Goal: Task Accomplishment & Management: Manage account settings

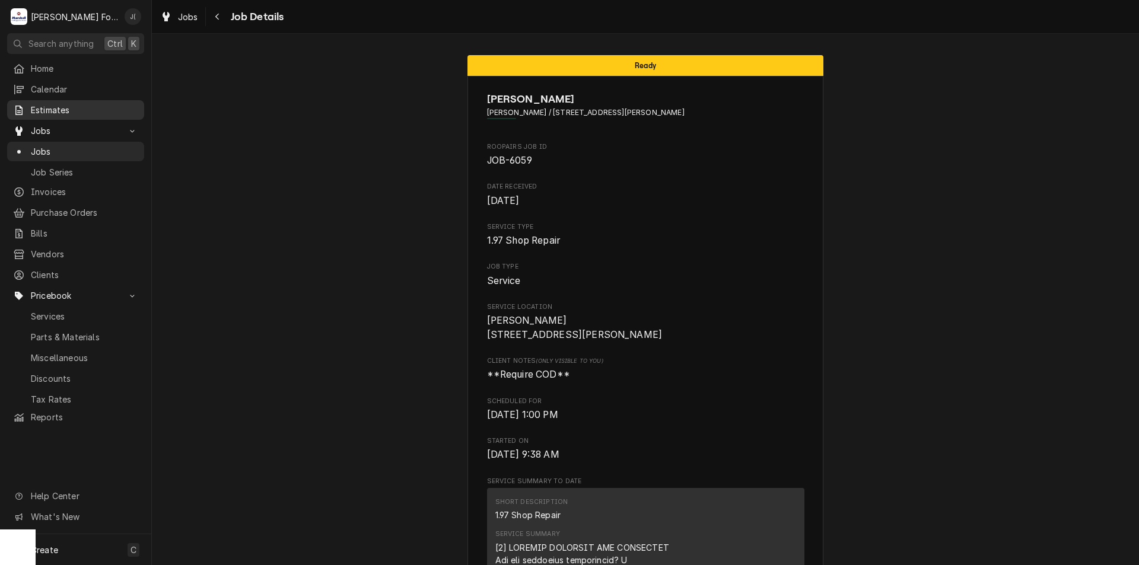
scroll to position [3117, 0]
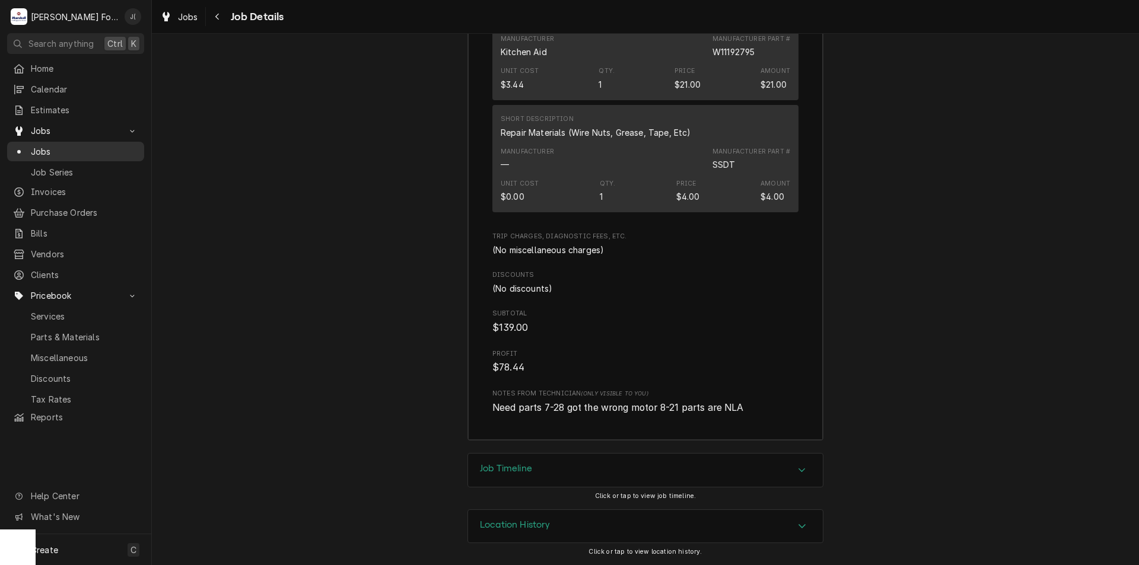
click at [64, 149] on span "Jobs" at bounding box center [84, 151] width 107 height 12
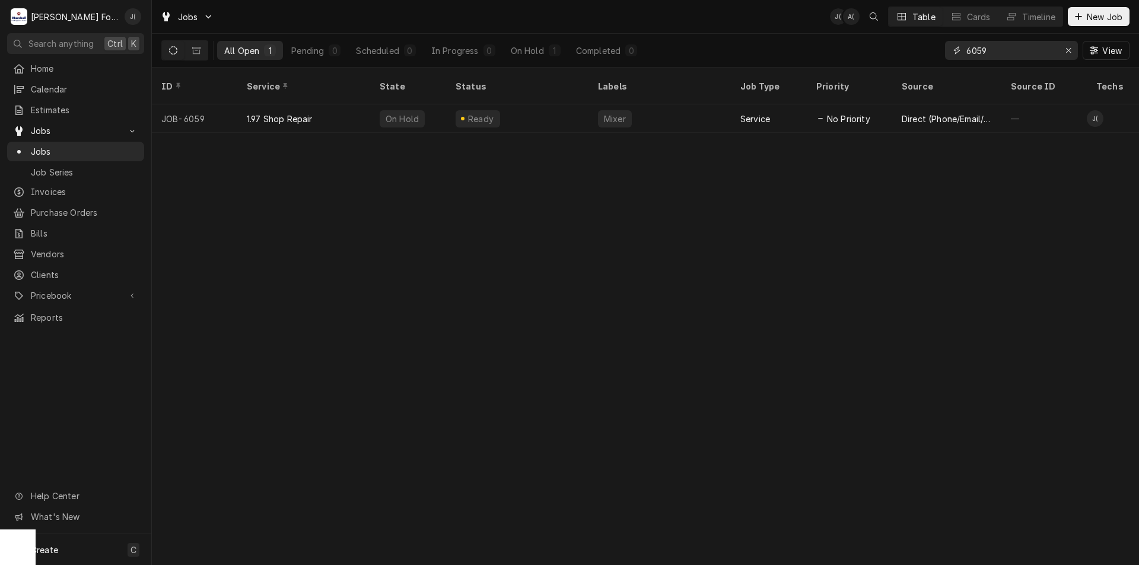
drag, startPoint x: 984, startPoint y: 53, endPoint x: 829, endPoint y: 58, distance: 154.9
click at [829, 58] on div "All Open 1 Pending 0 Scheduled 0 In Progress 0 On Hold 1 Completed 0 6059 View" at bounding box center [645, 50] width 968 height 33
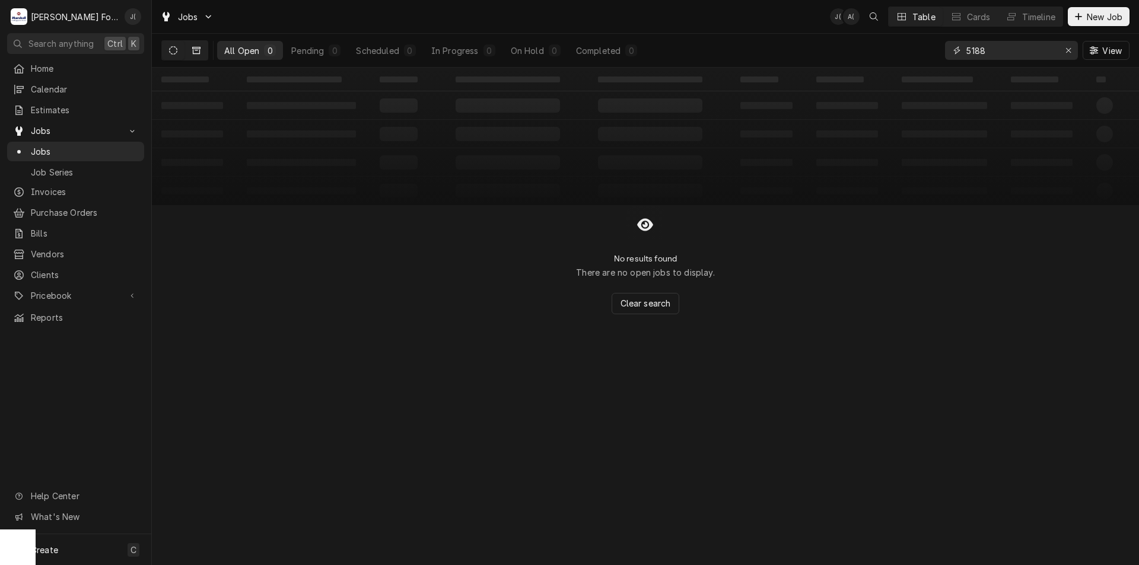
type input "5188"
click at [193, 49] on icon "Dynamic Content Wrapper" at bounding box center [196, 50] width 8 height 8
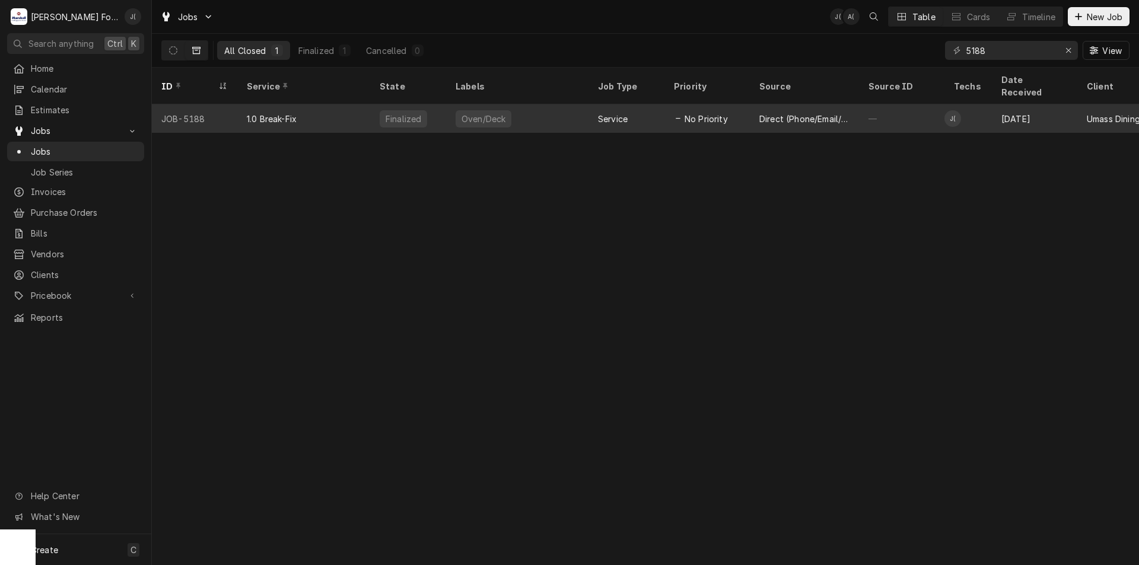
click at [545, 104] on div "Oven/Deck" at bounding box center [517, 118] width 142 height 28
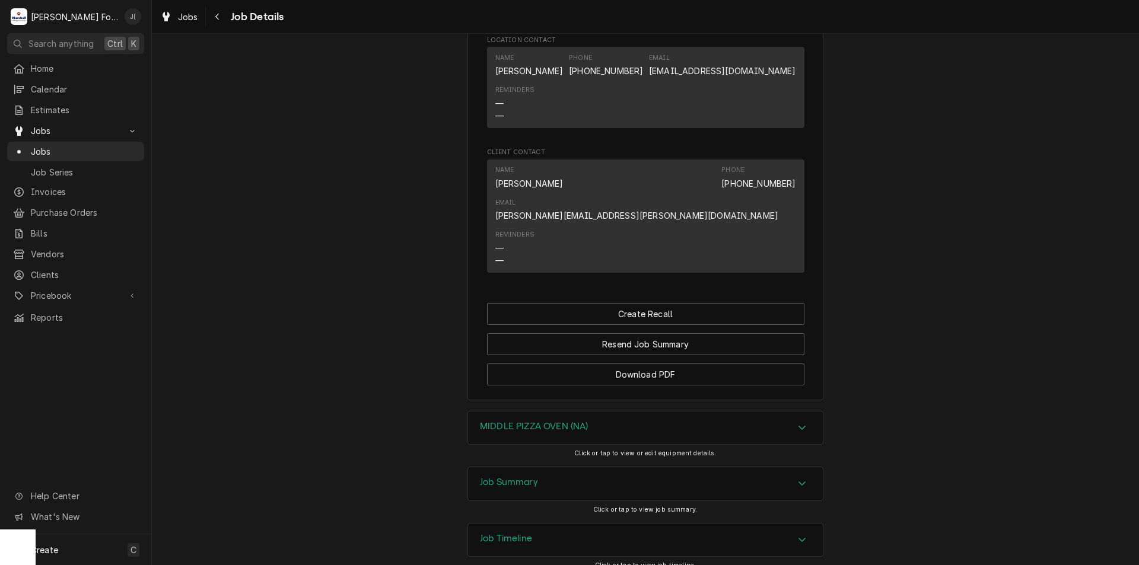
scroll to position [1198, 0]
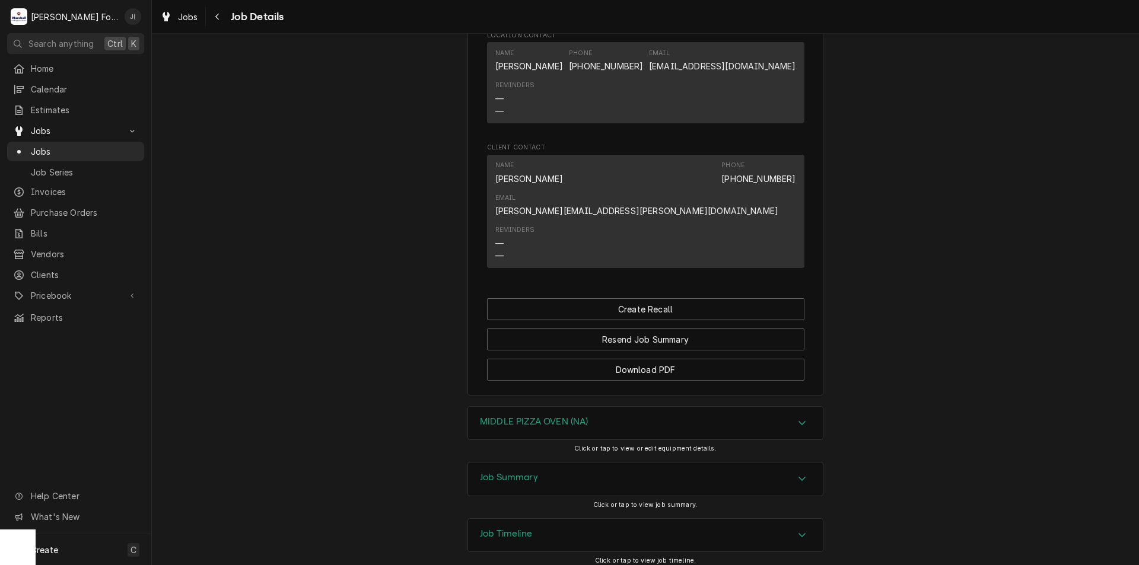
click at [513, 417] on h3 "MIDDLE PIZZA OVEN (NA)" at bounding box center [534, 422] width 109 height 11
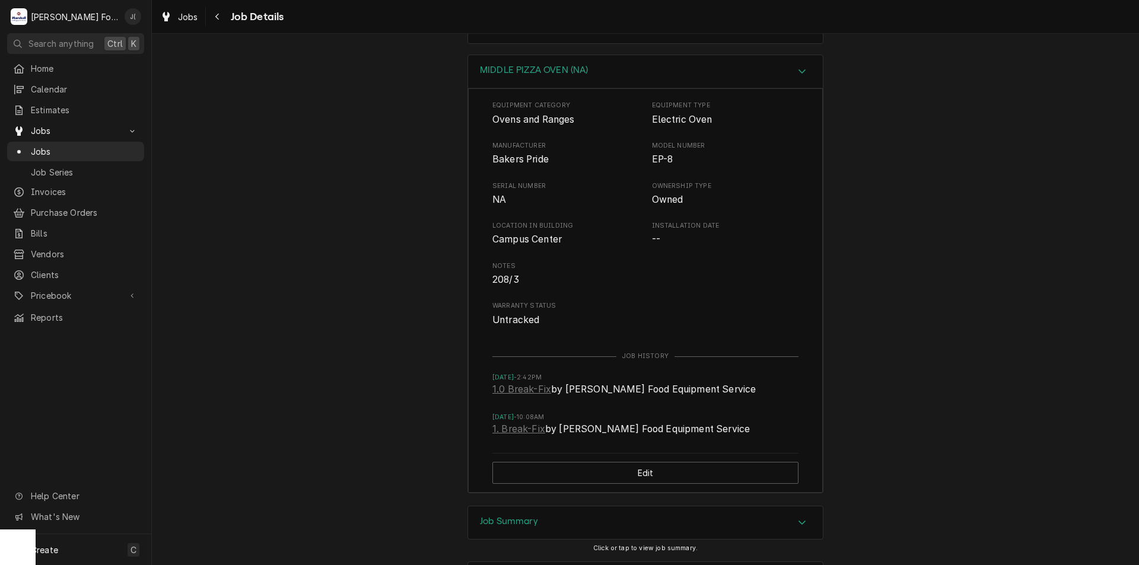
scroll to position [1554, 0]
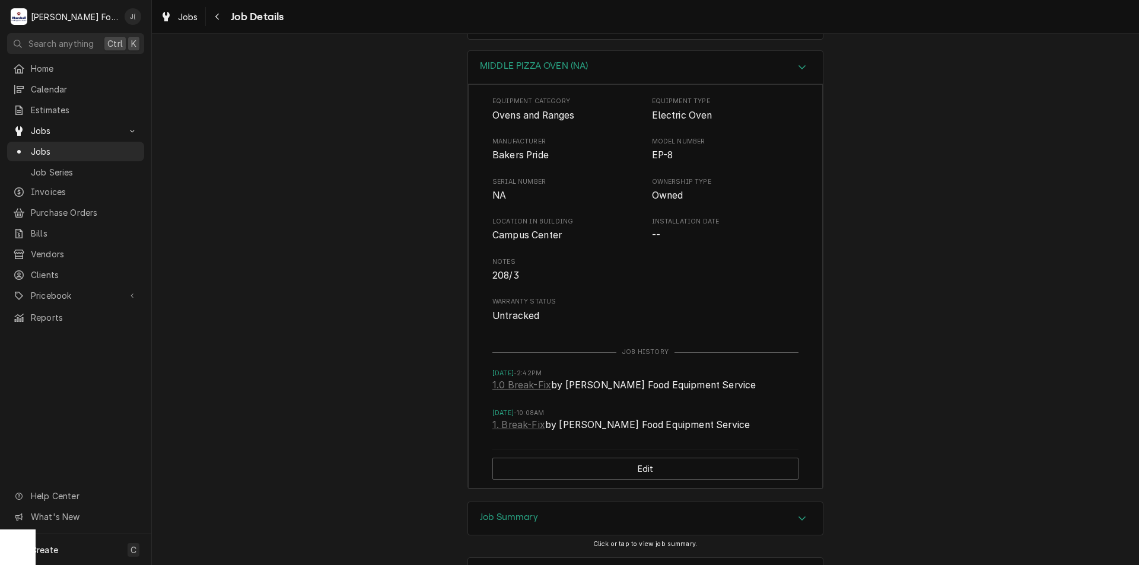
click at [511, 512] on h3 "Job Summary" at bounding box center [509, 517] width 58 height 11
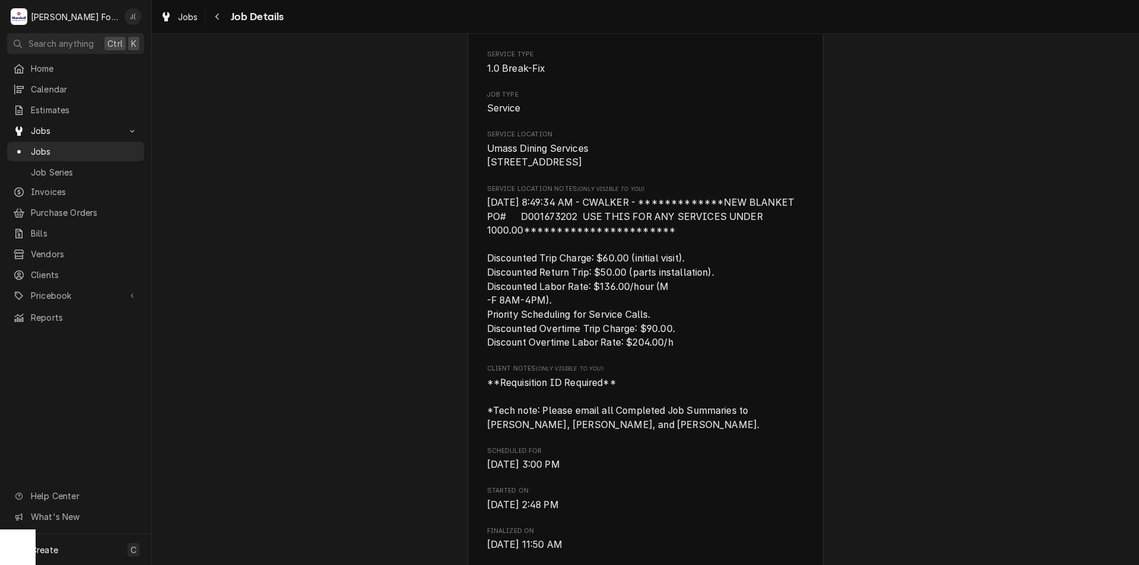
scroll to position [0, 0]
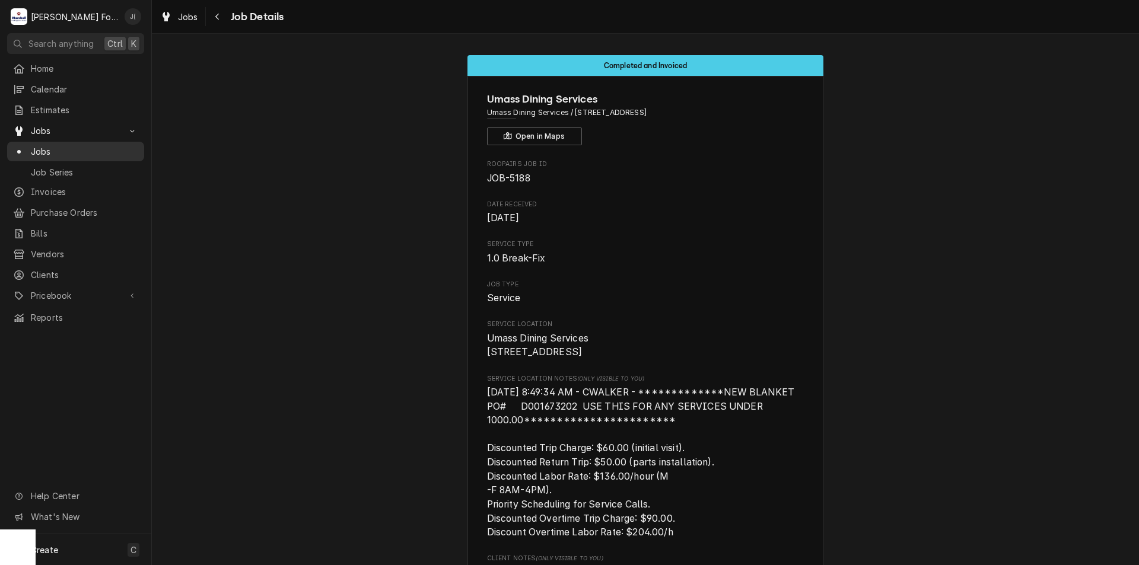
click at [92, 145] on span "Jobs" at bounding box center [84, 151] width 107 height 12
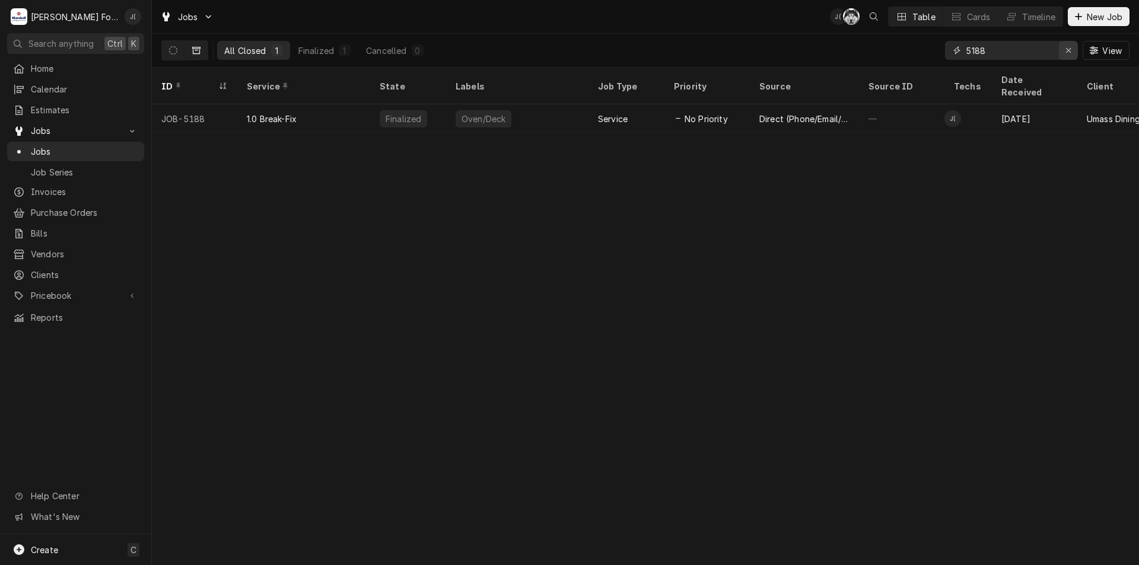
click at [1067, 50] on icon "Erase input" at bounding box center [1069, 50] width 7 height 8
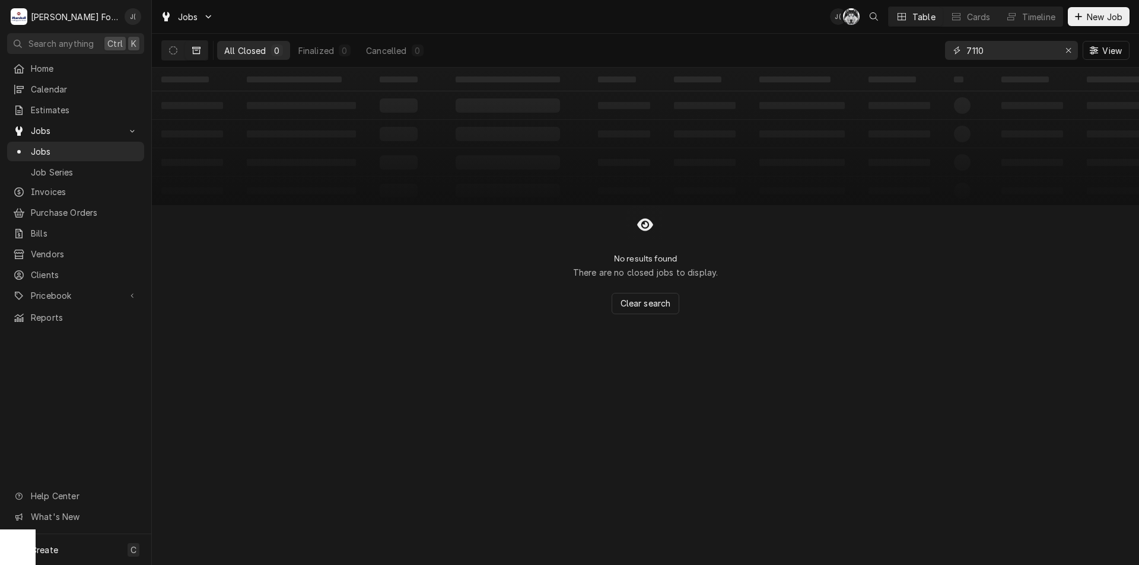
type input "7110"
click at [196, 50] on icon "Dynamic Content Wrapper" at bounding box center [196, 50] width 8 height 8
click at [176, 51] on icon "Dynamic Content Wrapper" at bounding box center [173, 50] width 8 height 8
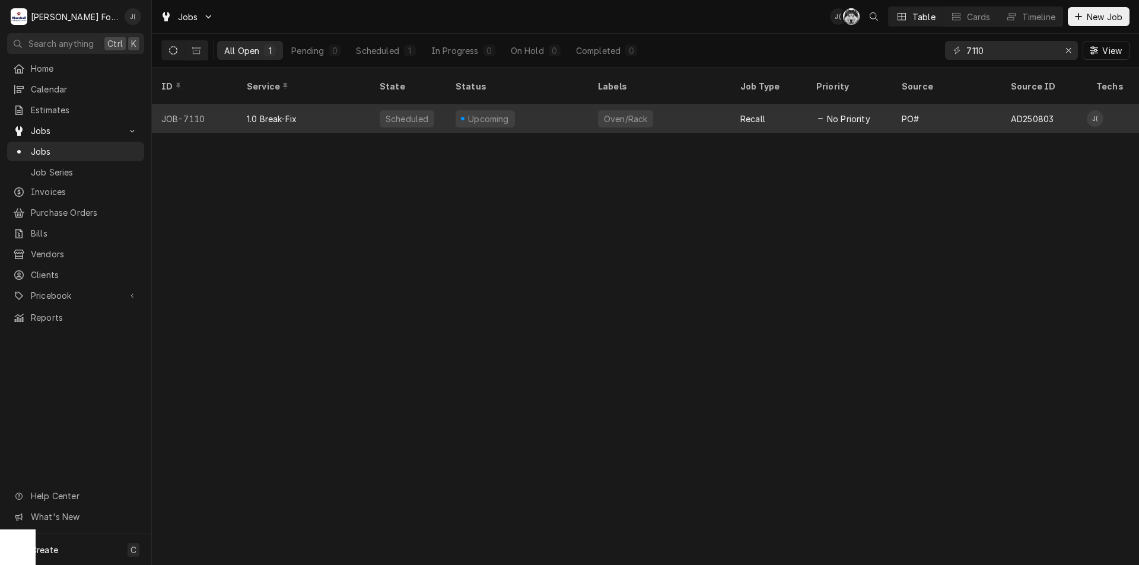
click at [542, 113] on div "Upcoming" at bounding box center [517, 118] width 142 height 28
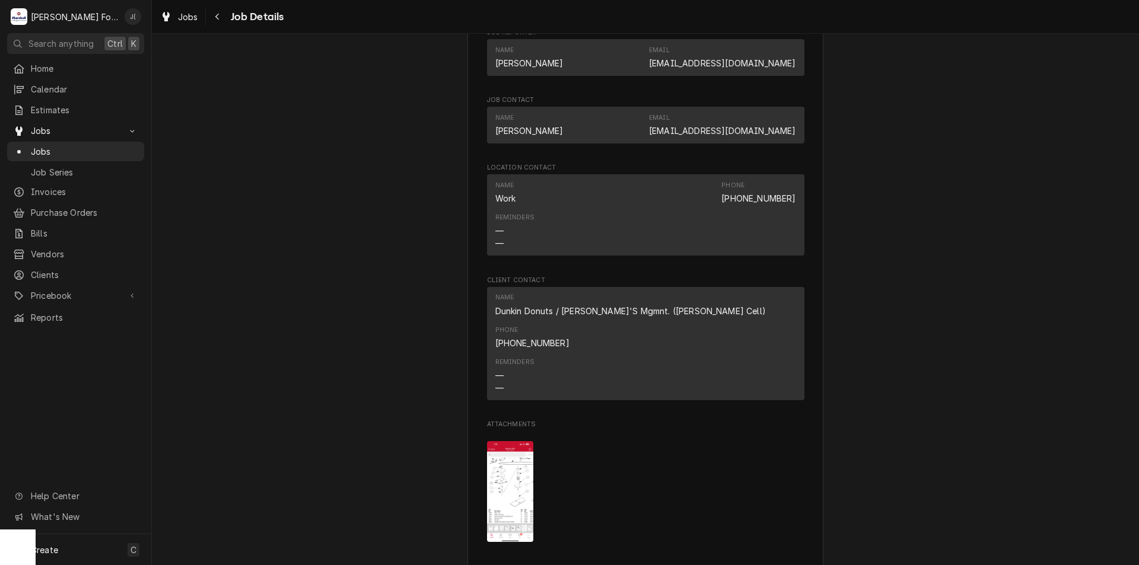
scroll to position [1365, 0]
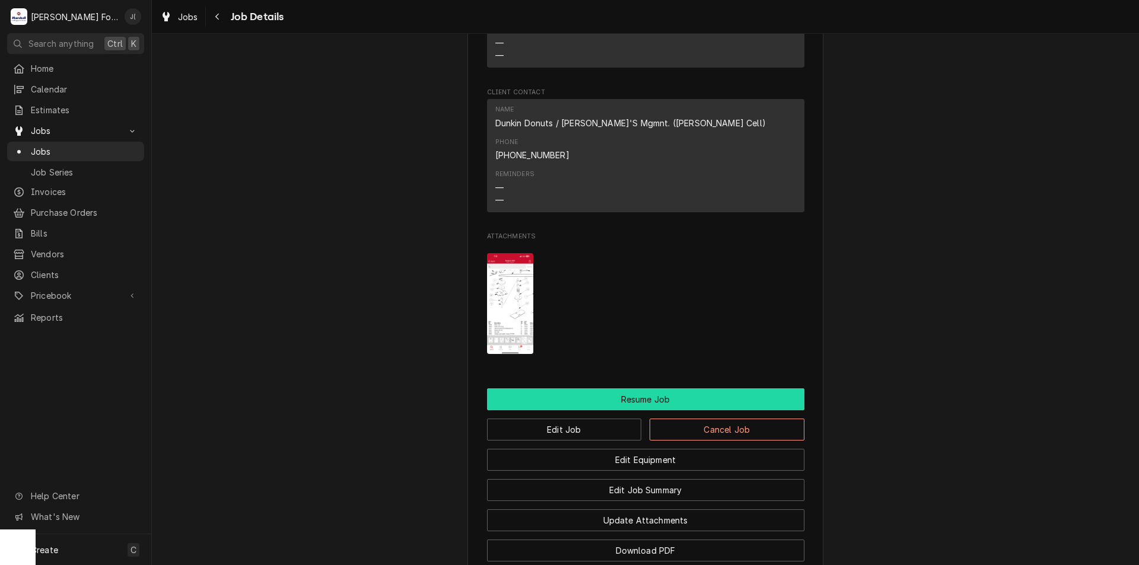
click at [640, 389] on button "Resume Job" at bounding box center [645, 400] width 317 height 22
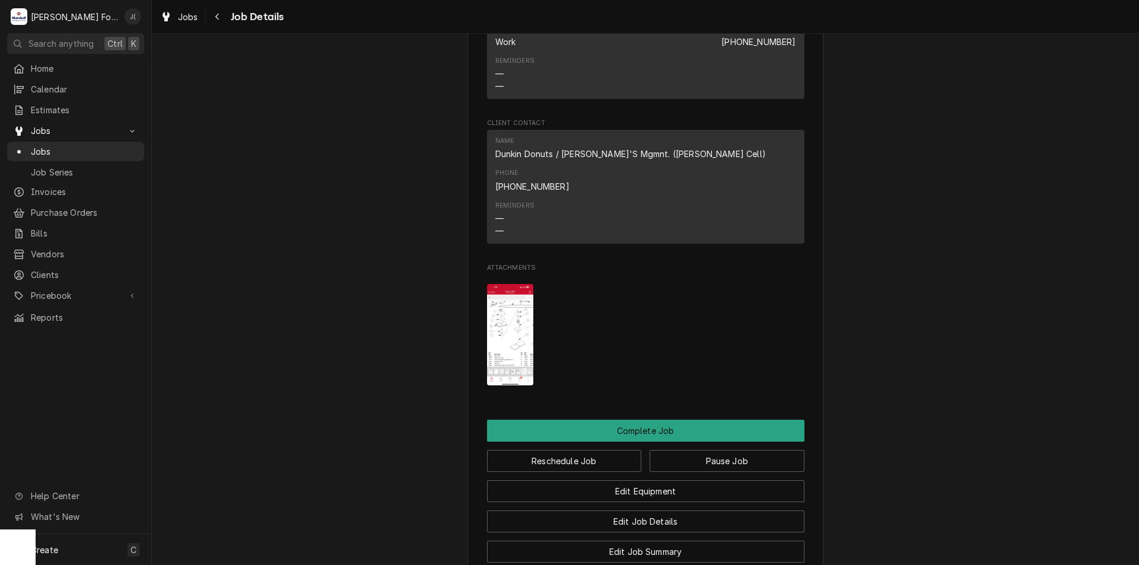
scroll to position [1483, 0]
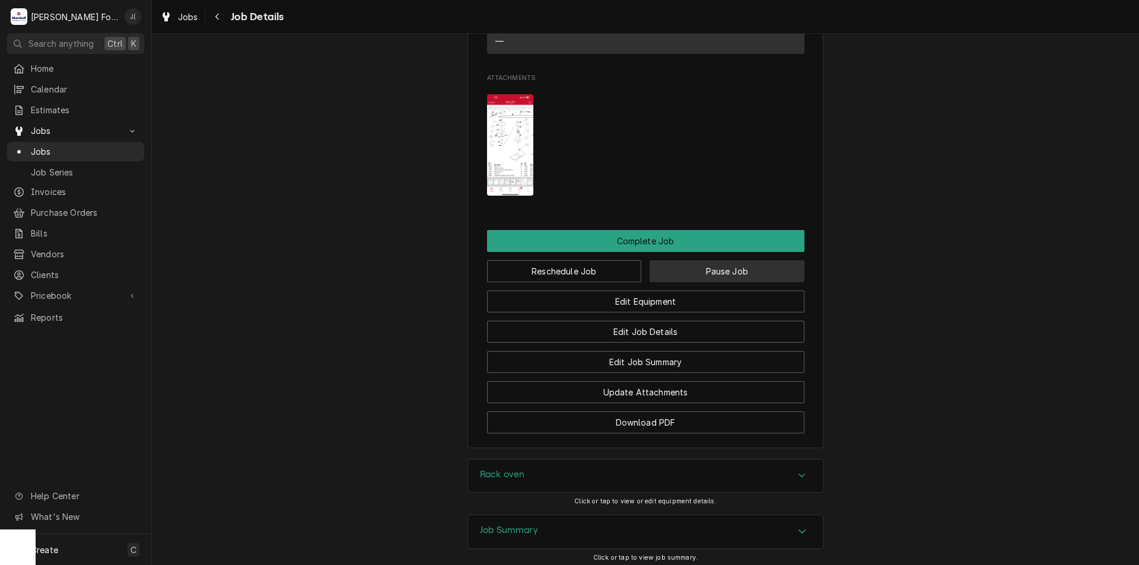
click at [708, 260] on button "Pause Job" at bounding box center [727, 271] width 155 height 22
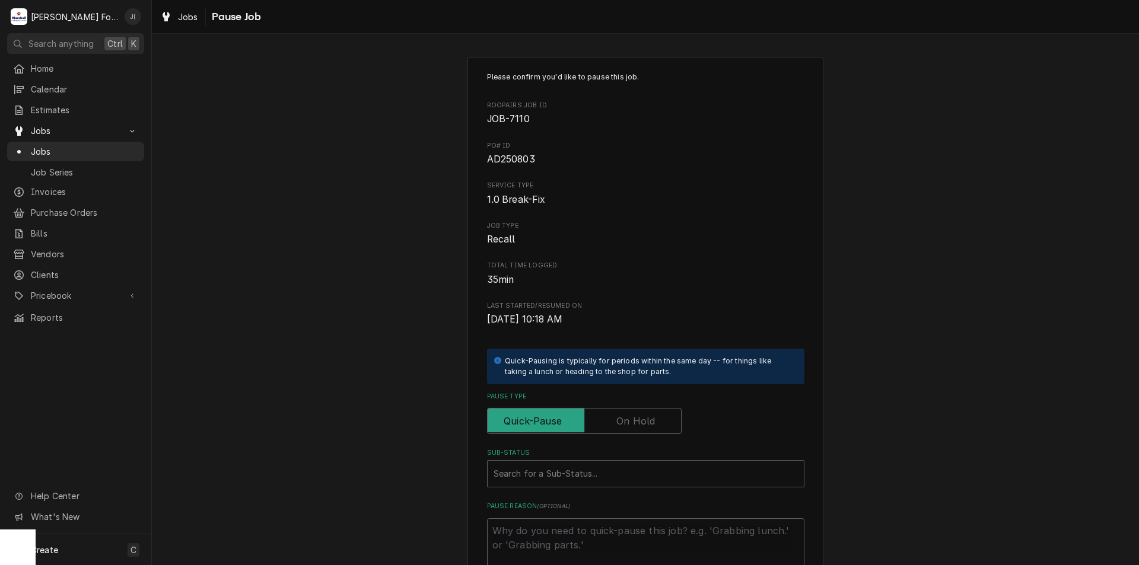
drag, startPoint x: 616, startPoint y: 420, endPoint x: 605, endPoint y: 436, distance: 19.3
click at [616, 422] on label "Pause Type" at bounding box center [584, 421] width 195 height 26
click at [616, 422] on input "Pause Type" at bounding box center [584, 421] width 184 height 26
checkbox input "true"
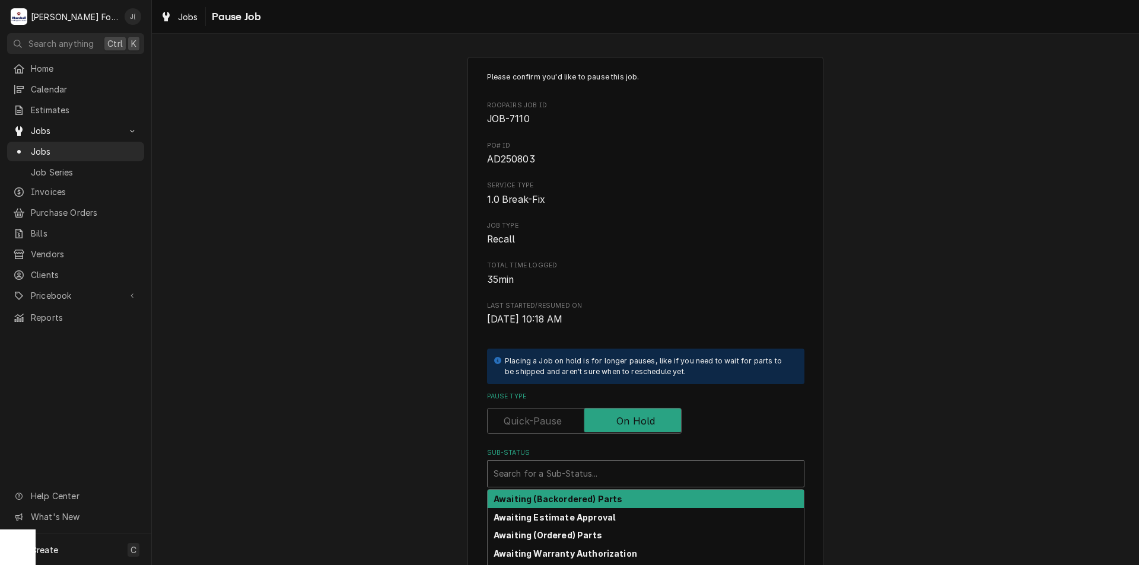
click at [576, 473] on div "Sub-Status" at bounding box center [646, 473] width 304 height 21
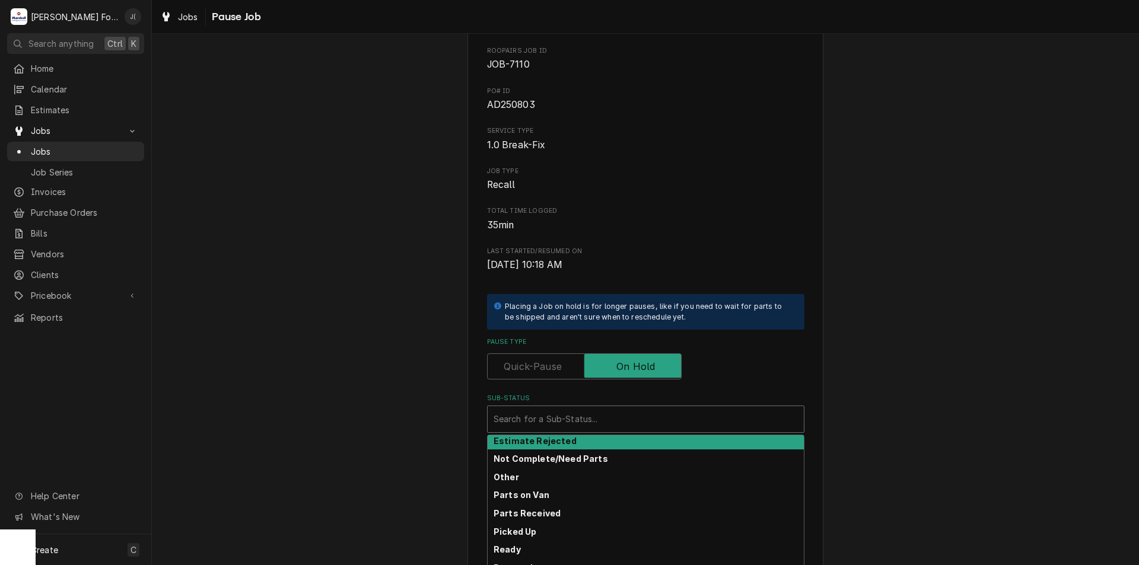
scroll to position [139, 0]
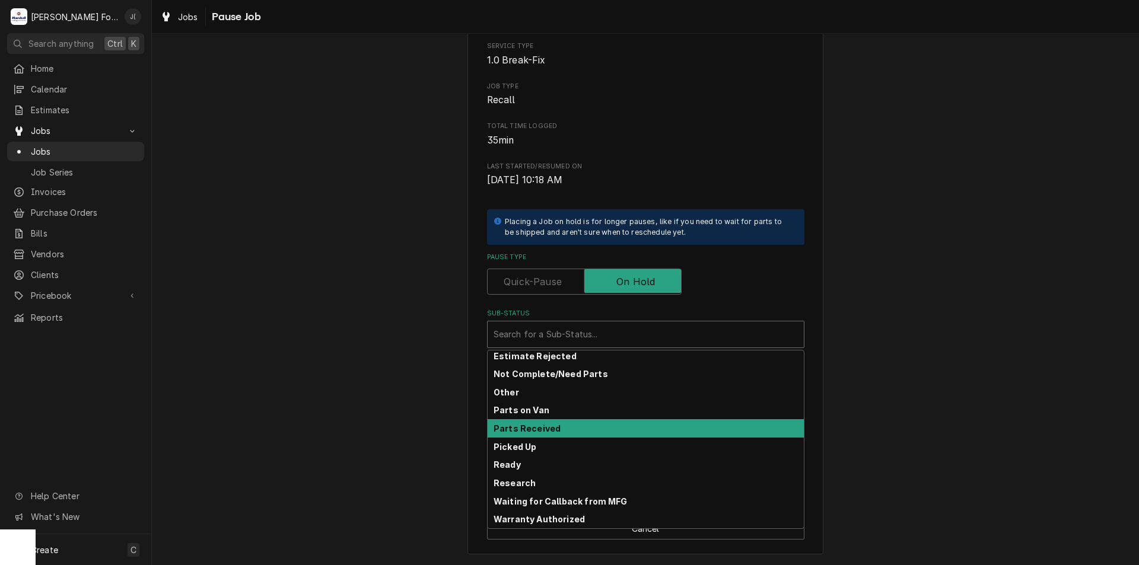
click at [545, 431] on strong "Parts Received" at bounding box center [527, 429] width 67 height 10
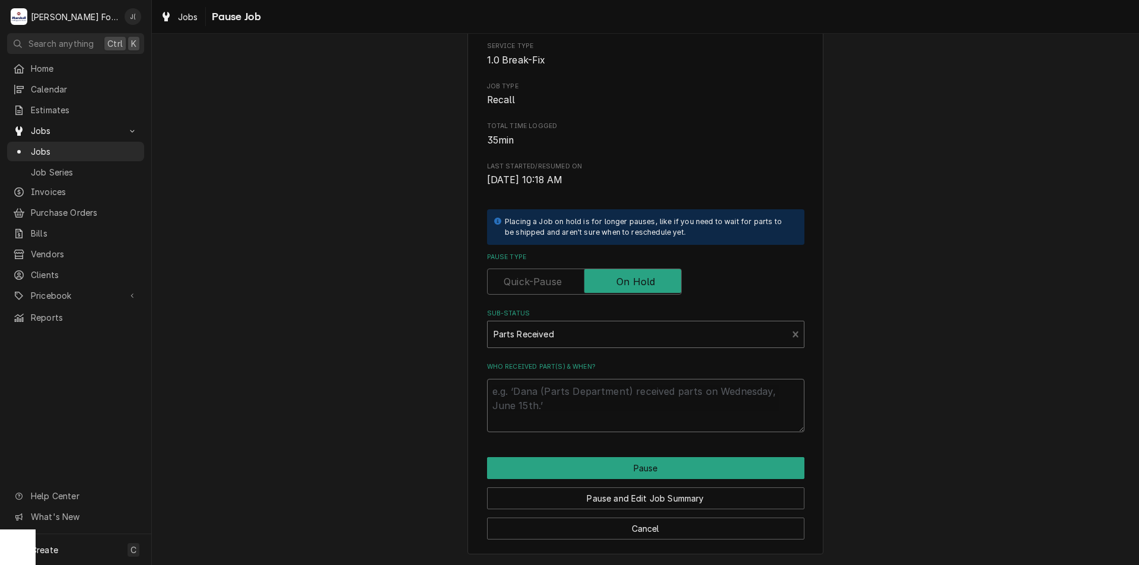
click at [535, 406] on textarea "Who received part(s) & when?" at bounding box center [645, 405] width 317 height 53
type textarea "x"
type textarea "0"
type textarea "x"
type textarea "09"
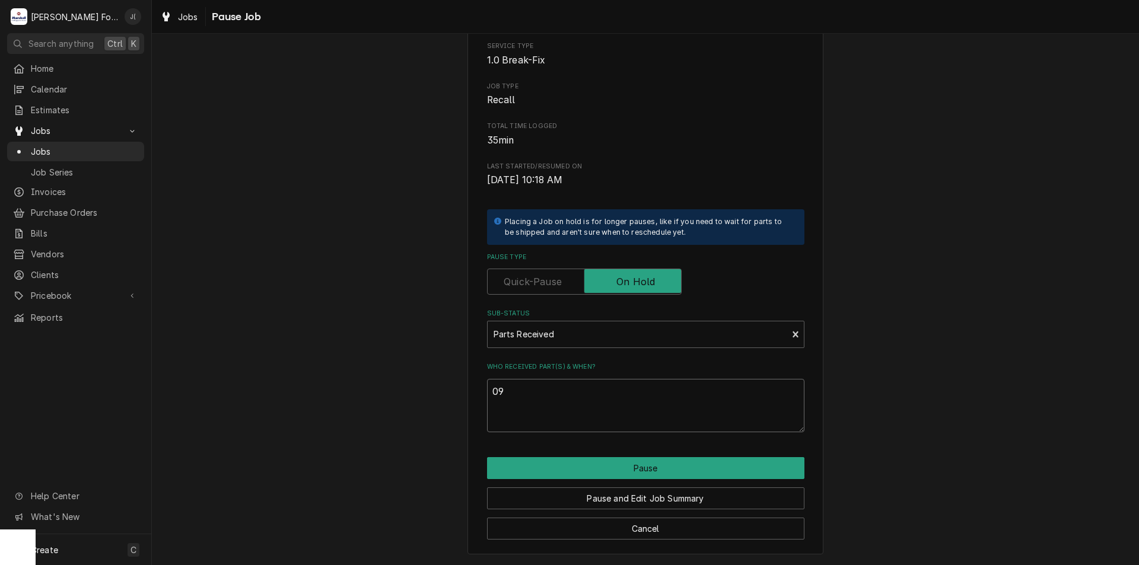
type textarea "x"
type textarea "09/"
type textarea "x"
type textarea "09/0"
type textarea "x"
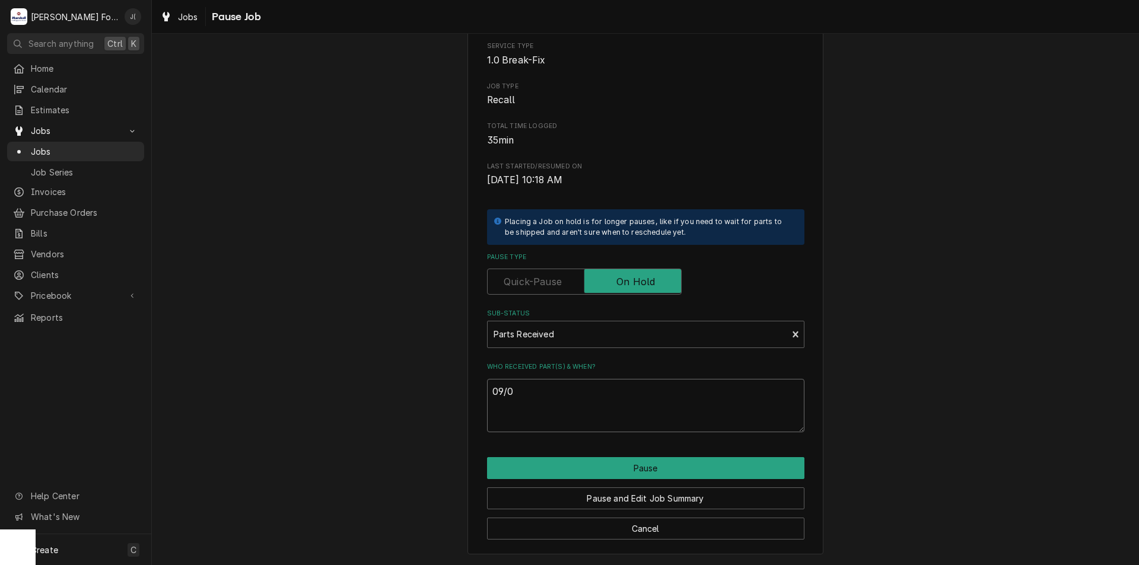
type textarea "09/05"
type textarea "x"
type textarea "09/05/"
type textarea "x"
type textarea "09/05/2"
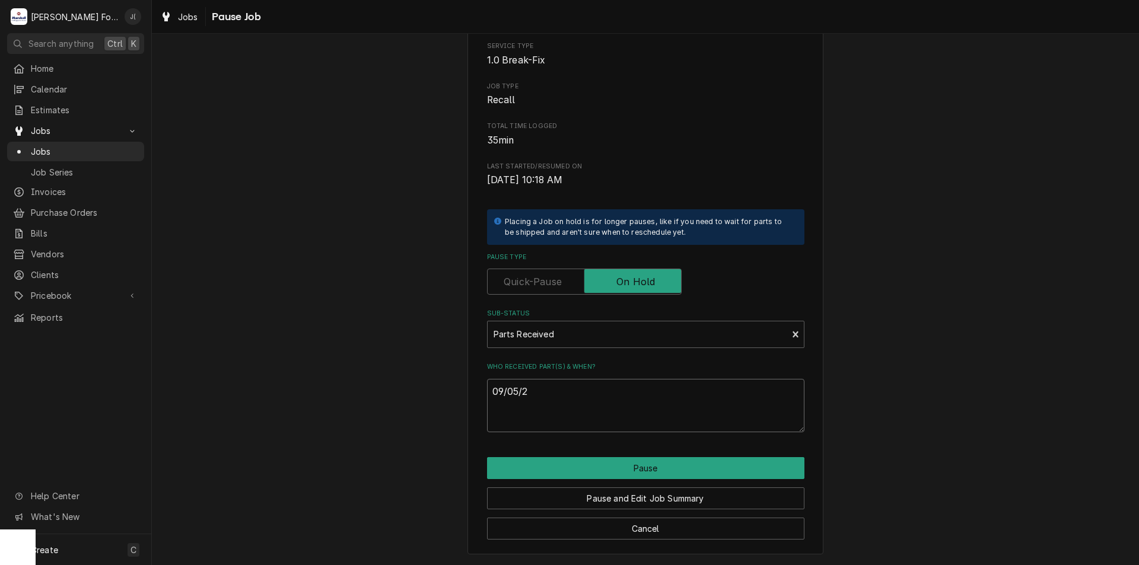
type textarea "x"
type textarea "09/05/22"
type textarea "x"
type textarea "09/05/225"
type textarea "x"
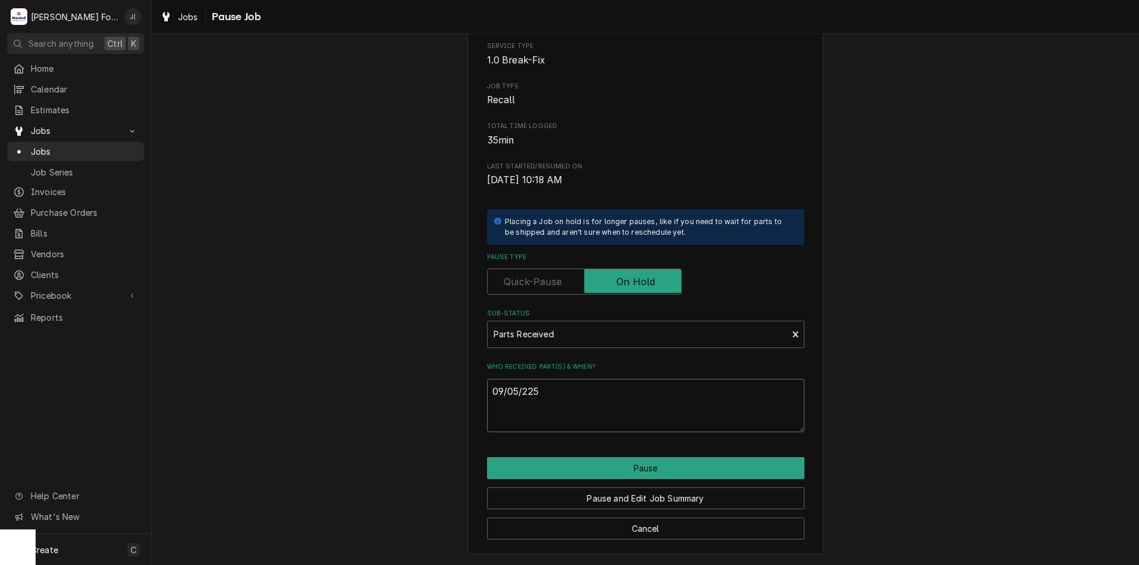
type textarea "09/05/22"
type textarea "x"
type textarea "09/05/2"
type textarea "x"
type textarea "09/05/20"
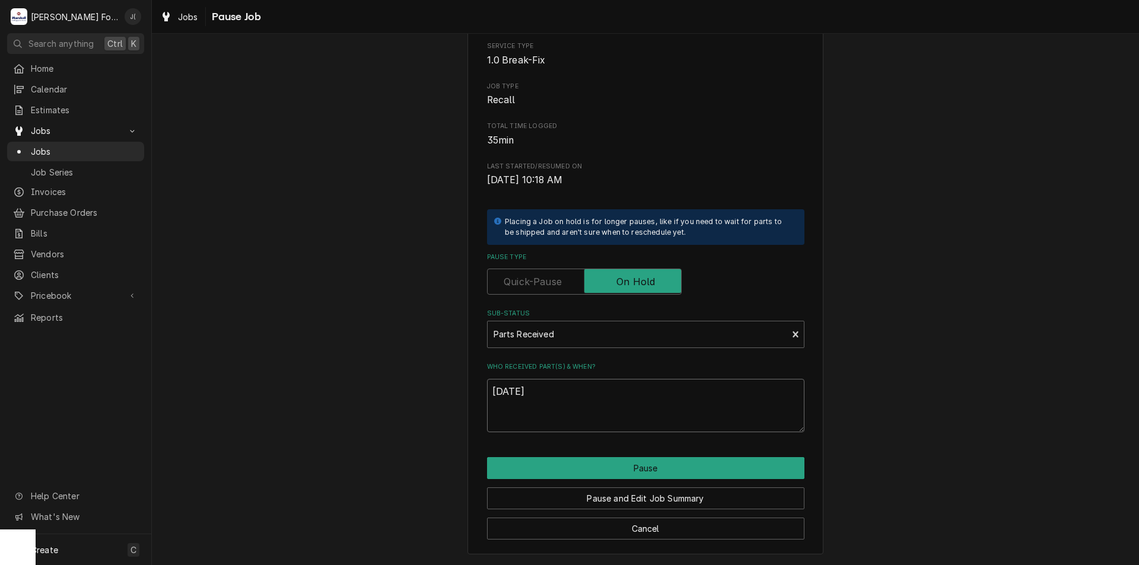
type textarea "x"
type textarea "09/05/202"
type textarea "x"
type textarea "09/05/2020"
type textarea "x"
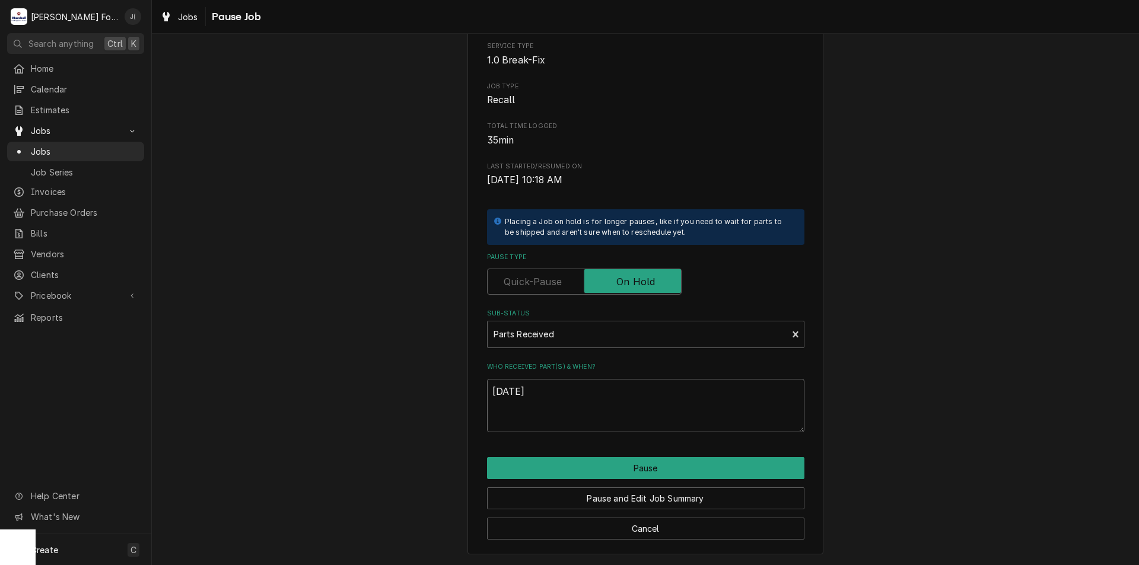
type textarea "09/05/202"
type textarea "x"
type textarea "09/05/20"
type textarea "x"
type textarea "09/05/202"
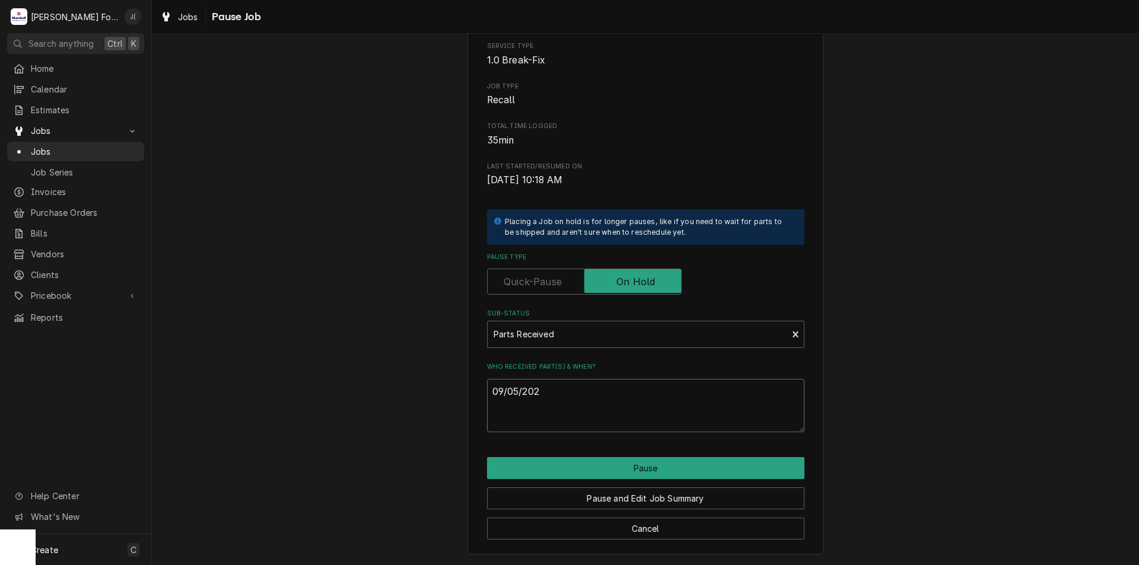
type textarea "x"
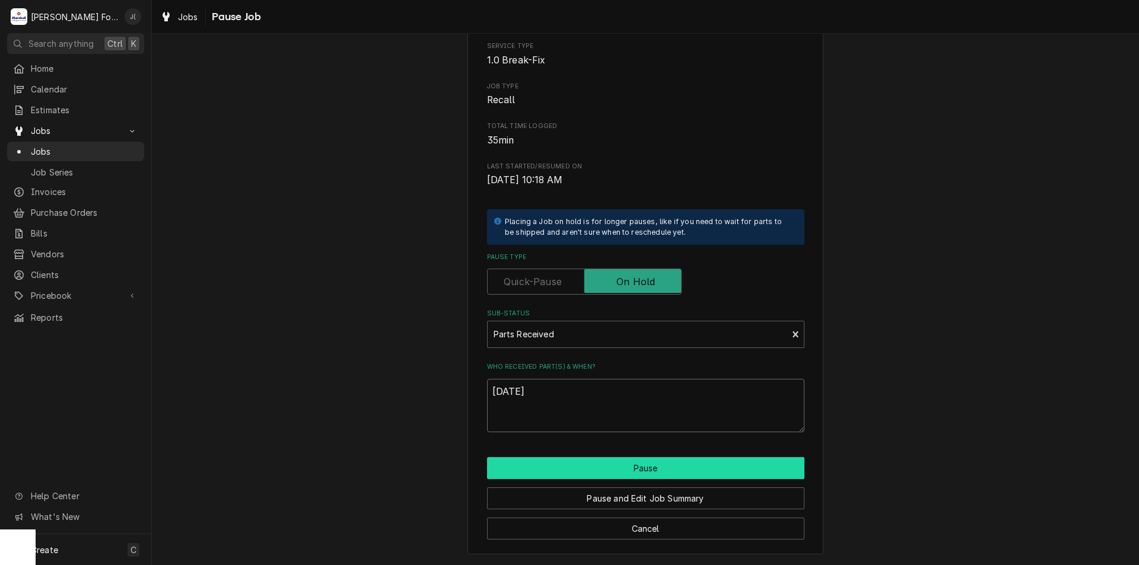
type textarea "09/05/2025"
click at [661, 473] on button "Pause" at bounding box center [645, 468] width 317 height 22
type textarea "x"
